Goal: Transaction & Acquisition: Purchase product/service

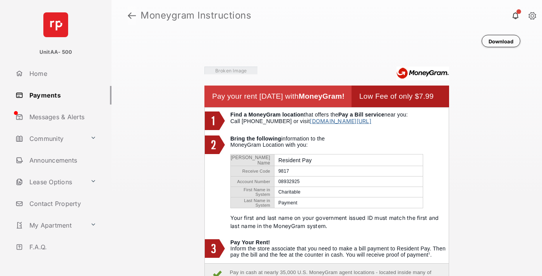
click at [132, 15] on link at bounding box center [132, 15] width 8 height 19
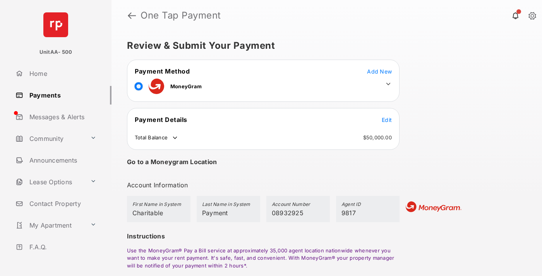
click at [387, 120] on span "Edit" at bounding box center [387, 120] width 10 height 7
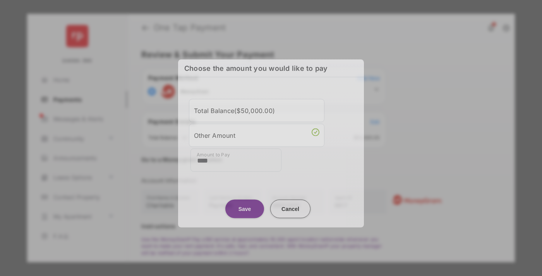
type input "****"
click at [245, 206] on button "Save" at bounding box center [244, 208] width 39 height 19
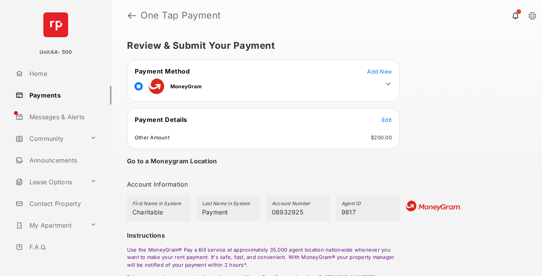
click at [388, 84] on icon at bounding box center [388, 84] width 7 height 7
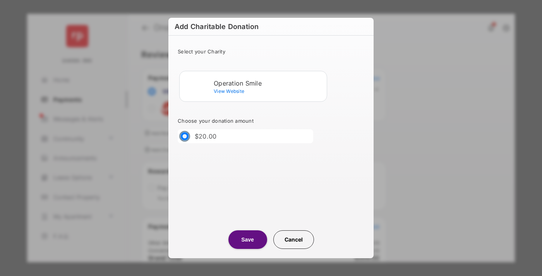
click at [269, 83] on div "Operation Smile" at bounding box center [269, 83] width 110 height 7
click at [247, 240] on button "Save" at bounding box center [247, 239] width 39 height 19
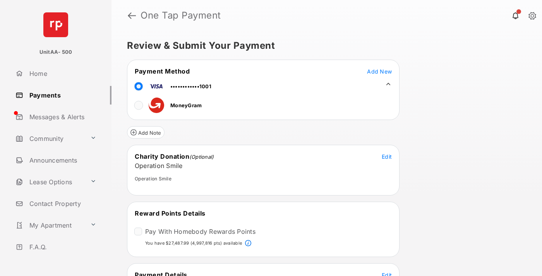
click at [387, 273] on span "Edit" at bounding box center [387, 275] width 10 height 7
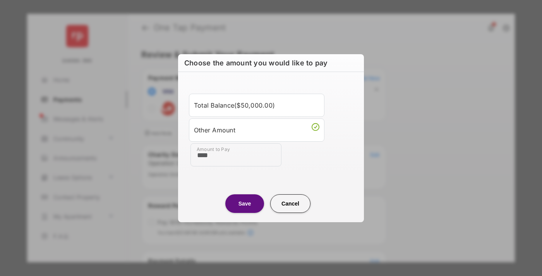
click at [245, 203] on button "Save" at bounding box center [244, 203] width 39 height 19
